Goal: Task Accomplishment & Management: Manage account settings

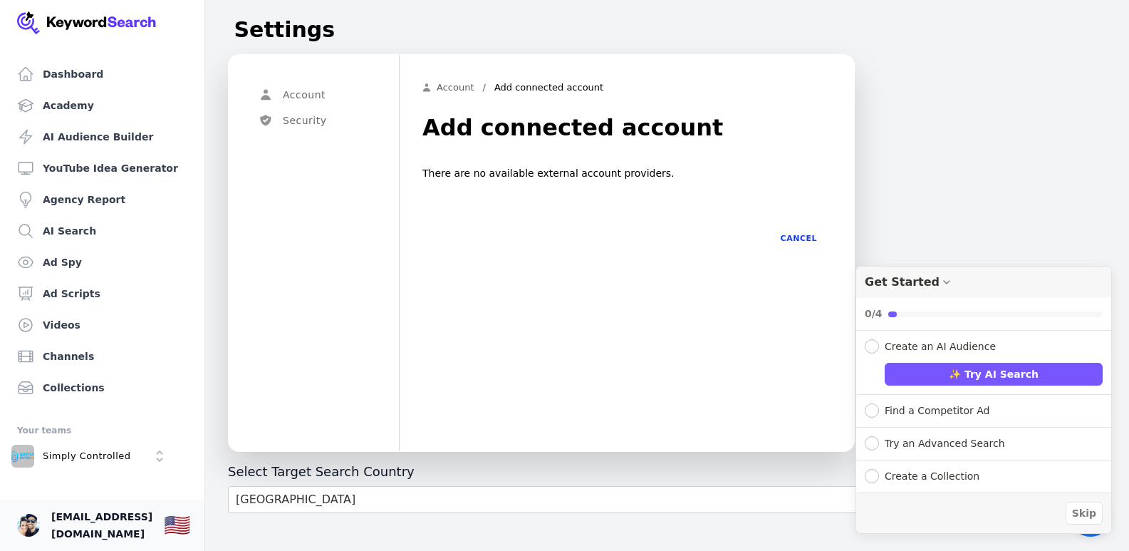
click at [83, 529] on span "[EMAIL_ADDRESS][DOMAIN_NAME]" at bounding box center [101, 525] width 101 height 34
click at [444, 89] on link "Account" at bounding box center [448, 87] width 52 height 11
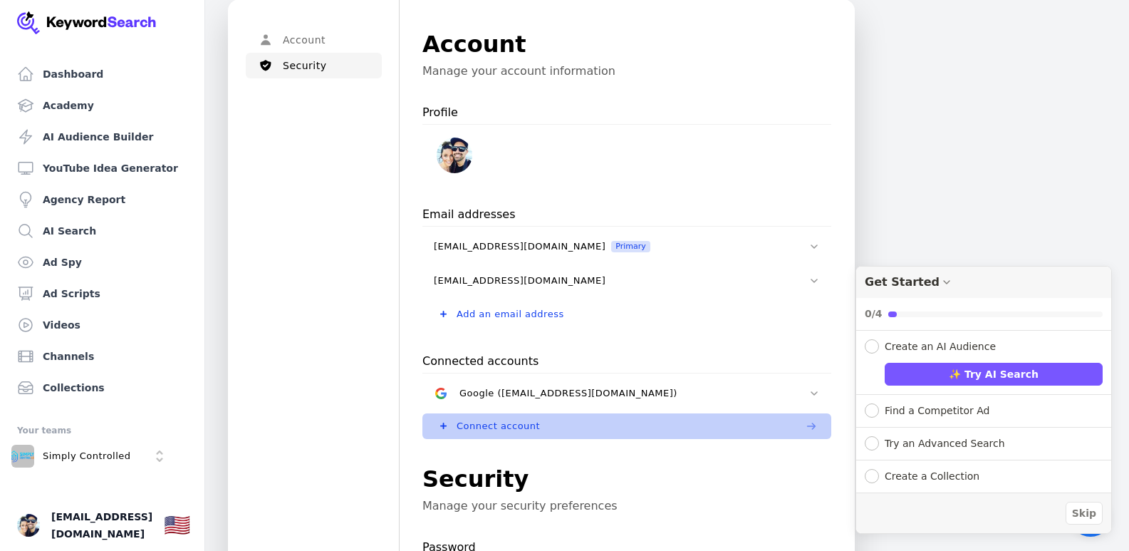
scroll to position [71, 0]
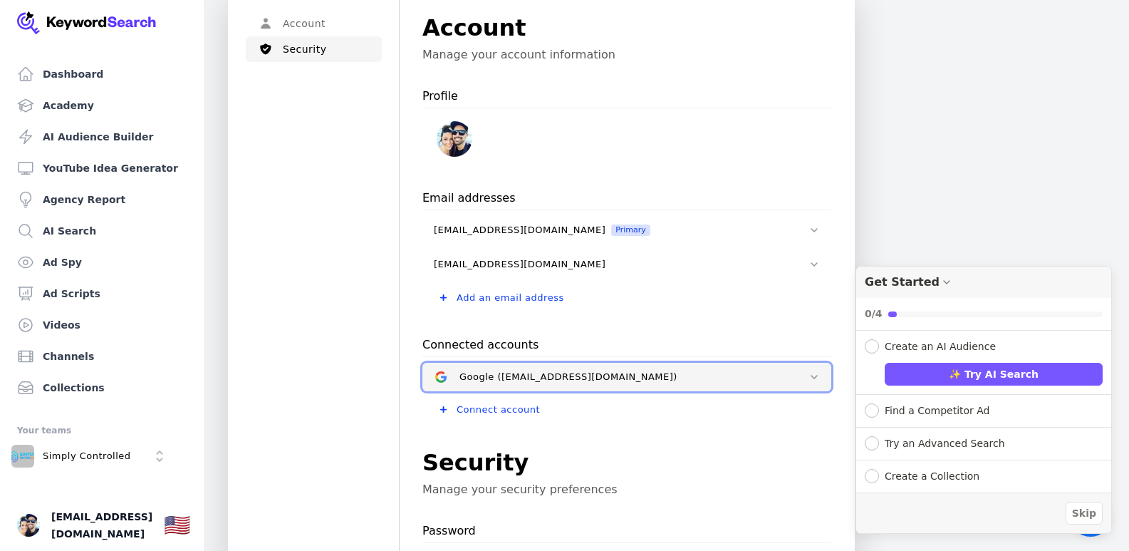
click at [650, 373] on div "Google ([EMAIL_ADDRESS][DOMAIN_NAME])" at bounding box center [629, 376] width 338 height 11
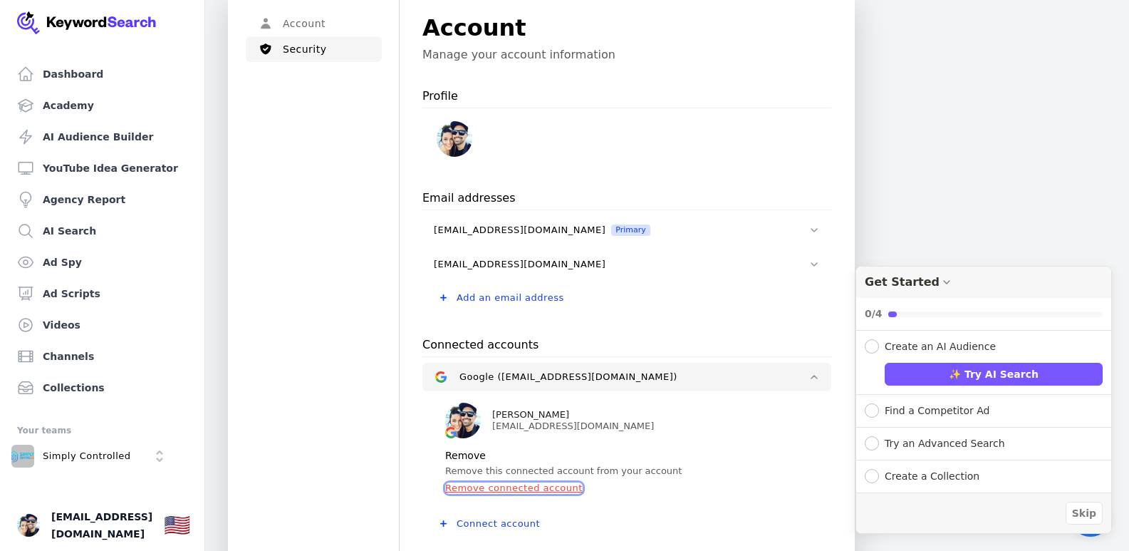
click at [539, 492] on button "Remove connected account" at bounding box center [513, 487] width 137 height 11
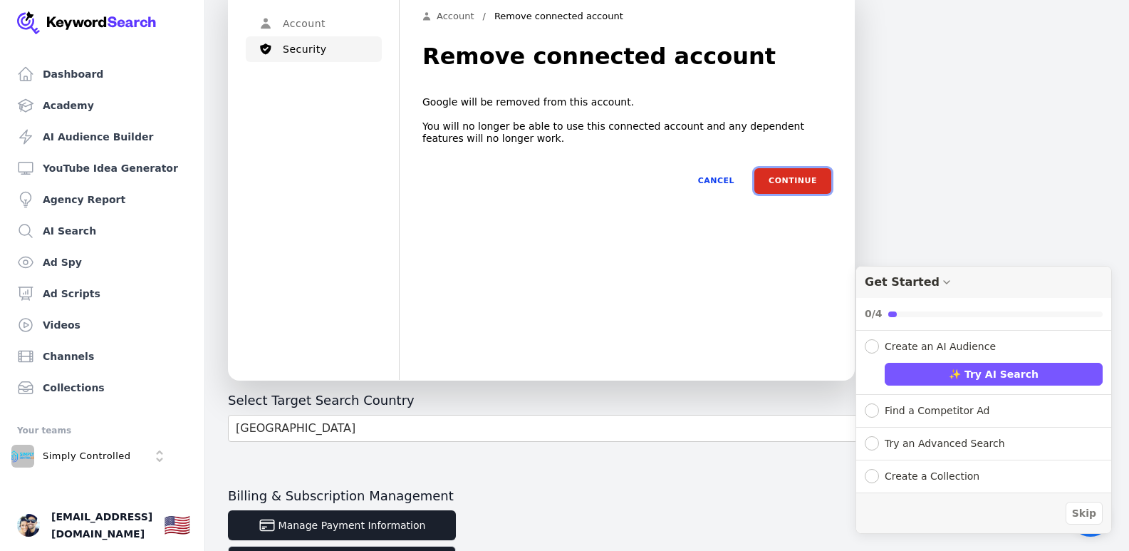
click at [801, 175] on button "Continue" at bounding box center [792, 181] width 77 height 26
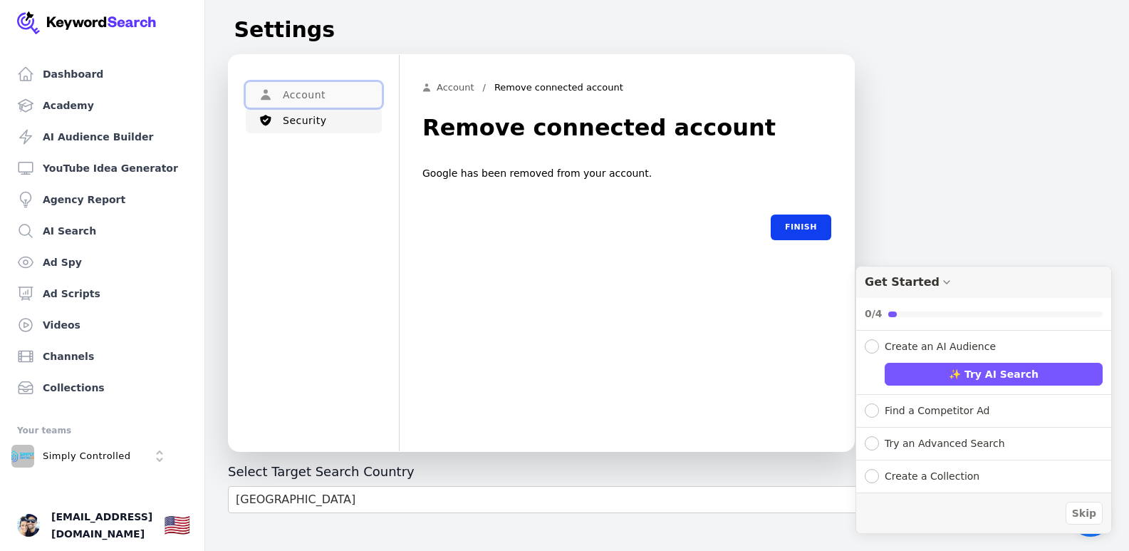
click at [282, 82] on button "Account" at bounding box center [314, 95] width 136 height 26
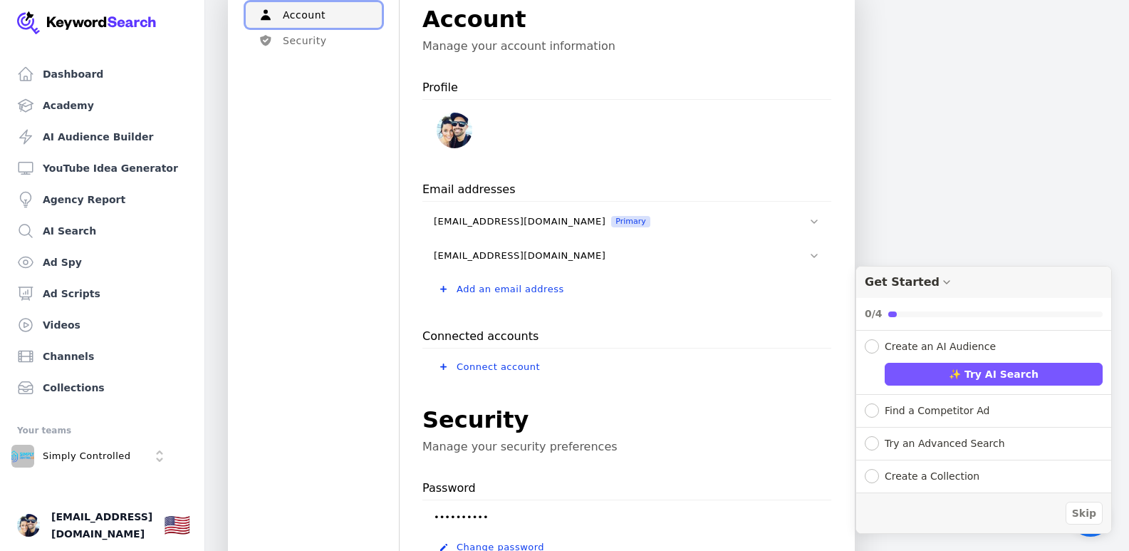
scroll to position [82, 0]
